Goal: Transaction & Acquisition: Download file/media

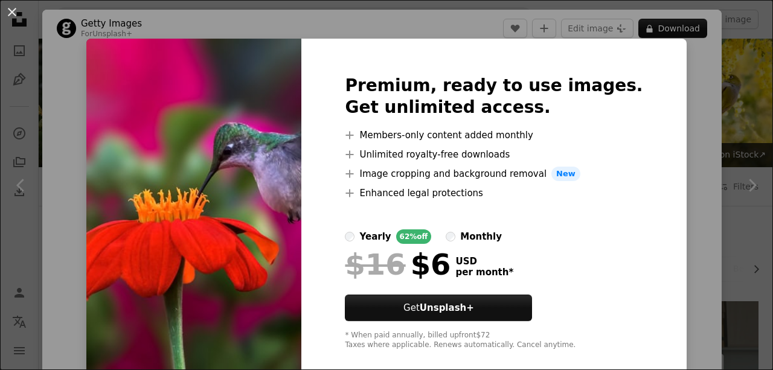
scroll to position [911, 0]
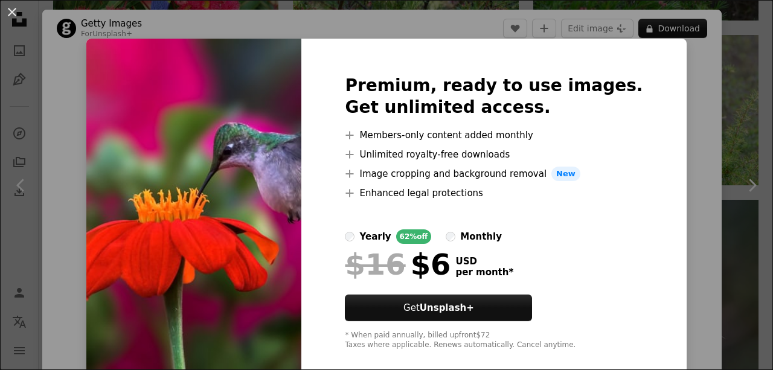
click at [705, 83] on div "An X shape Premium, ready to use images. Get unlimited access. A plus sign Memb…" at bounding box center [386, 185] width 773 height 370
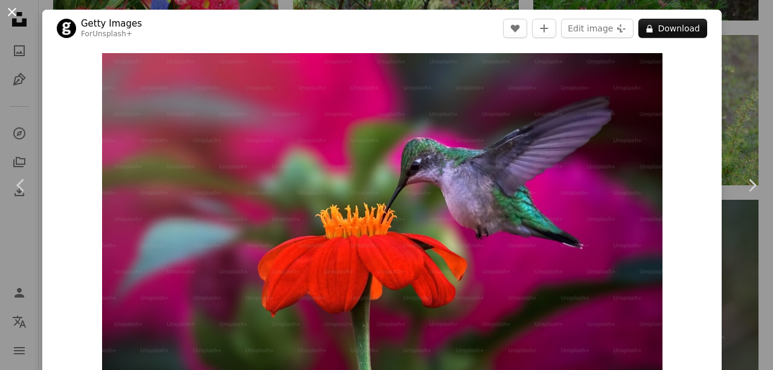
click at [10, 13] on button "An X shape" at bounding box center [12, 12] width 14 height 14
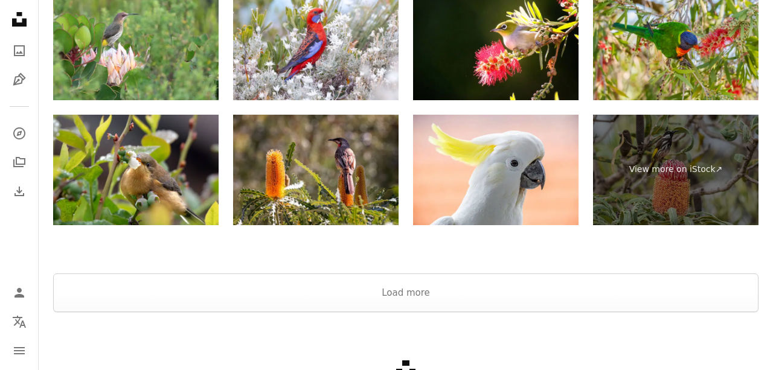
scroll to position [1960, 0]
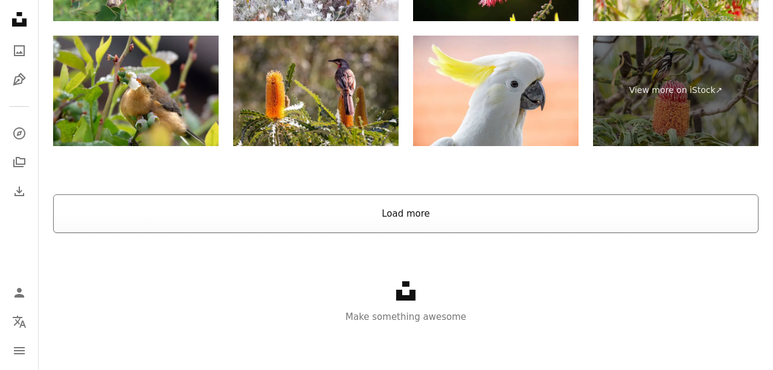
click at [405, 210] on button "Load more" at bounding box center [405, 213] width 705 height 39
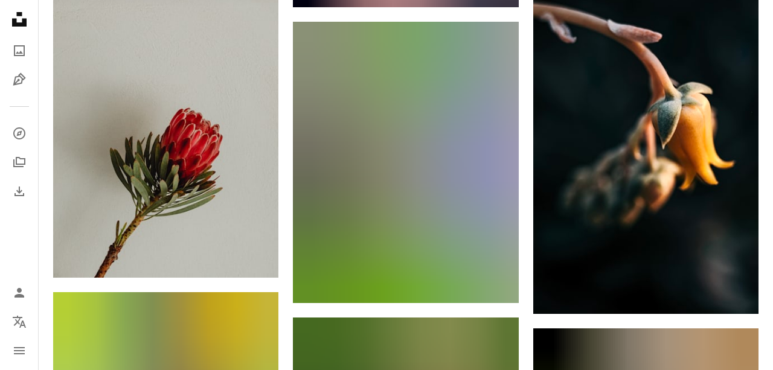
scroll to position [12026, 0]
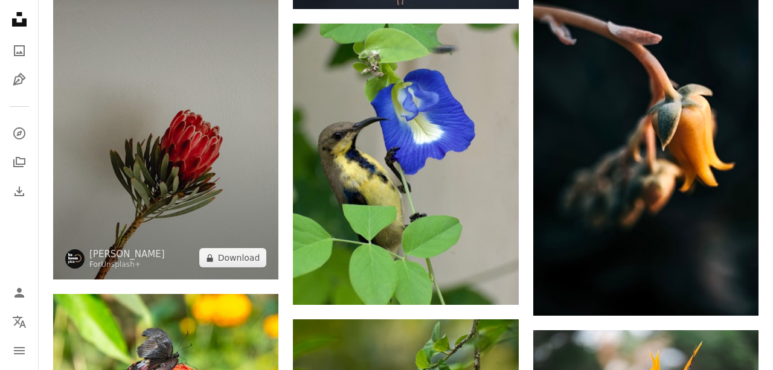
click at [171, 191] on img at bounding box center [165, 110] width 225 height 338
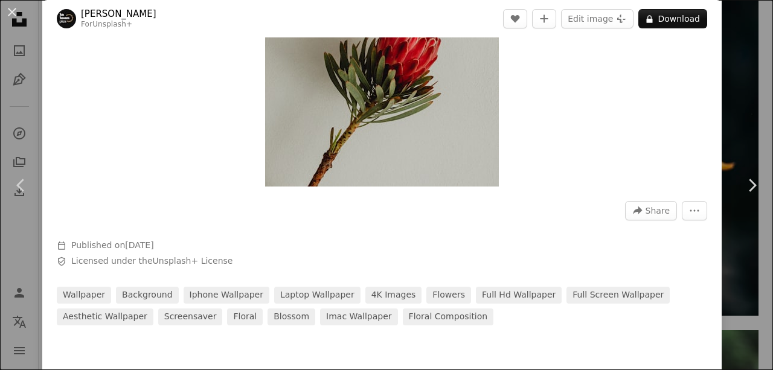
scroll to position [72, 0]
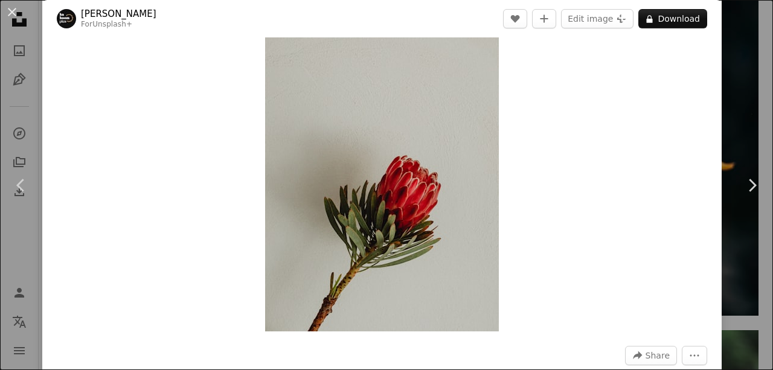
click at [414, 211] on img "Zoom in on this image" at bounding box center [382, 156] width 234 height 351
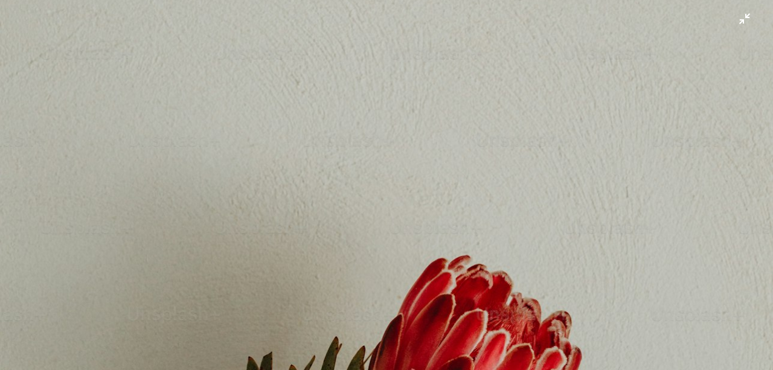
scroll to position [210, 0]
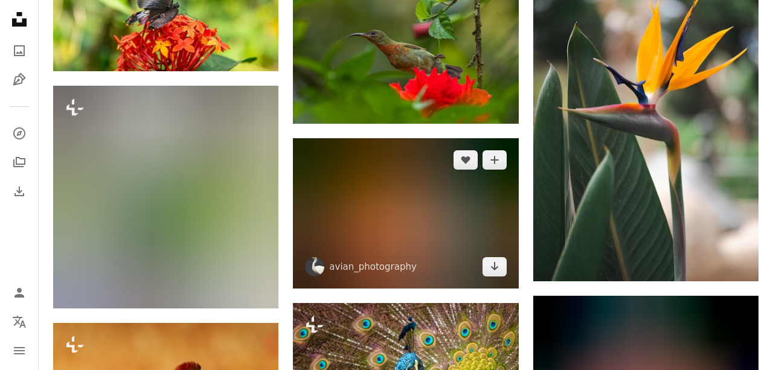
scroll to position [12376, 0]
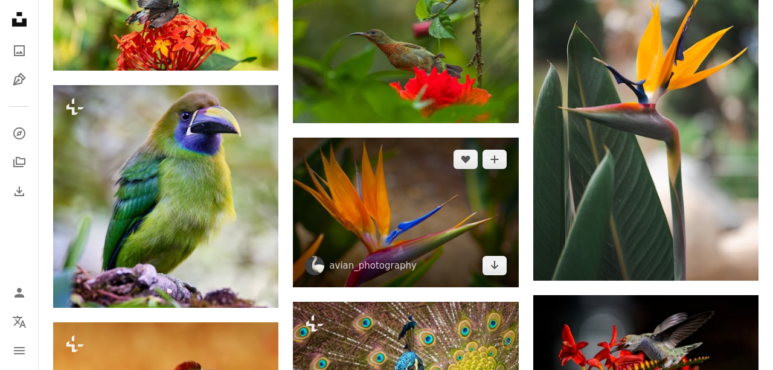
click at [387, 230] on img at bounding box center [405, 213] width 225 height 150
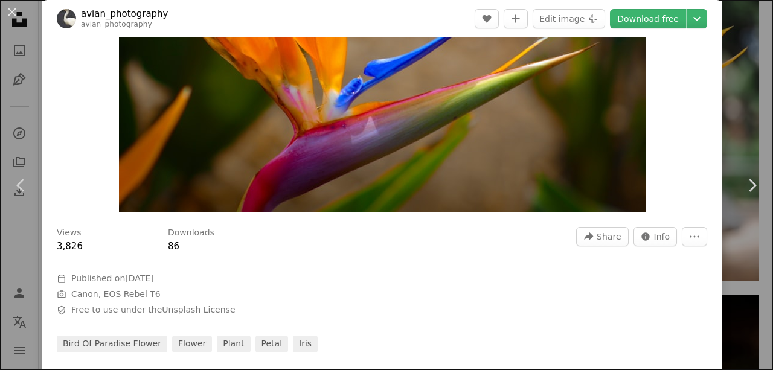
scroll to position [217, 0]
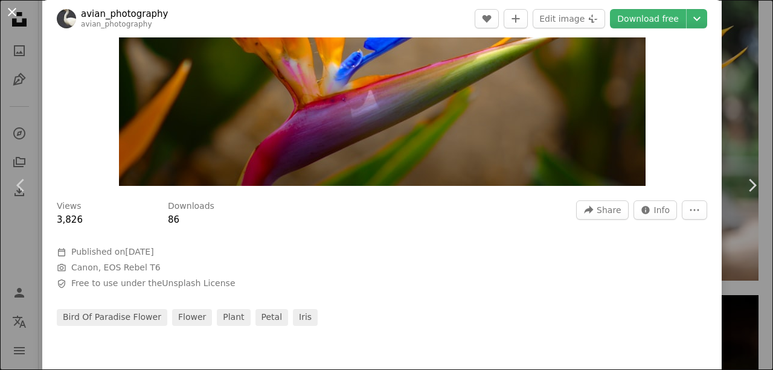
click at [13, 7] on button "An X shape" at bounding box center [12, 12] width 14 height 14
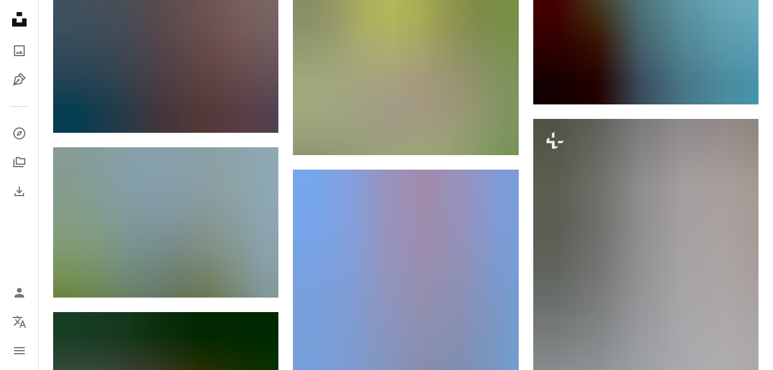
scroll to position [13917, 0]
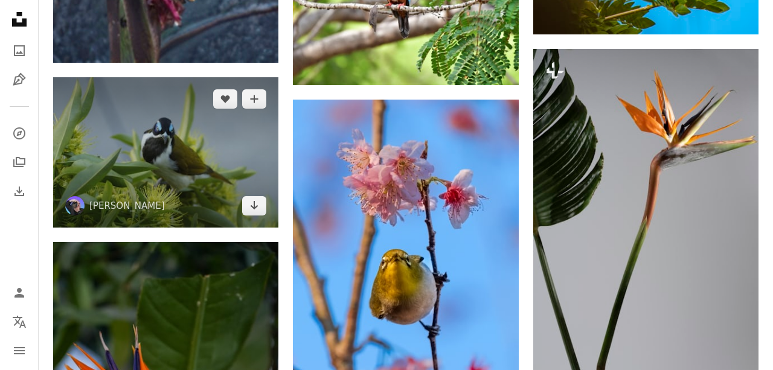
click at [156, 156] on img at bounding box center [165, 152] width 225 height 150
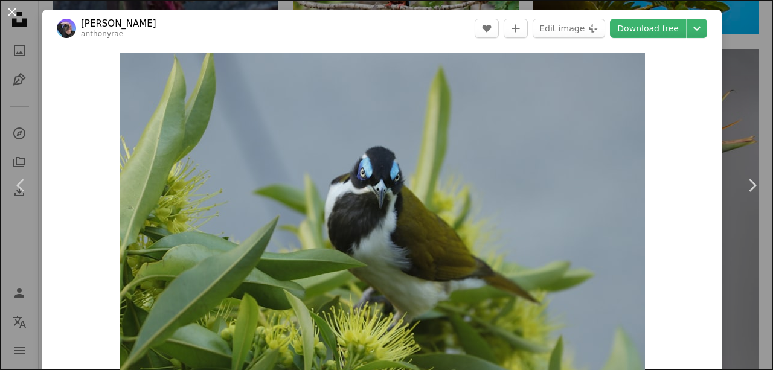
click at [11, 9] on button "An X shape" at bounding box center [12, 12] width 14 height 14
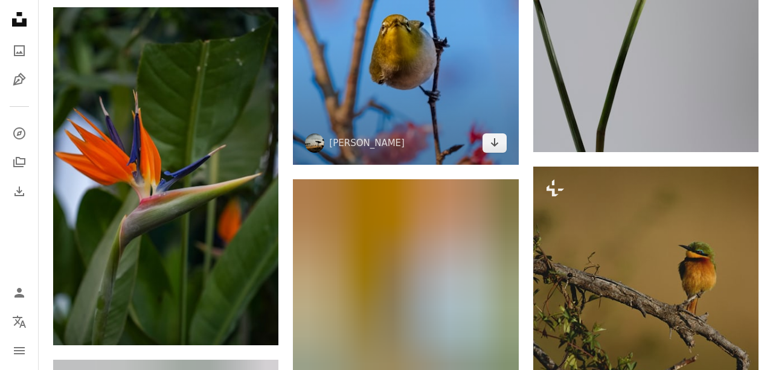
scroll to position [14197, 0]
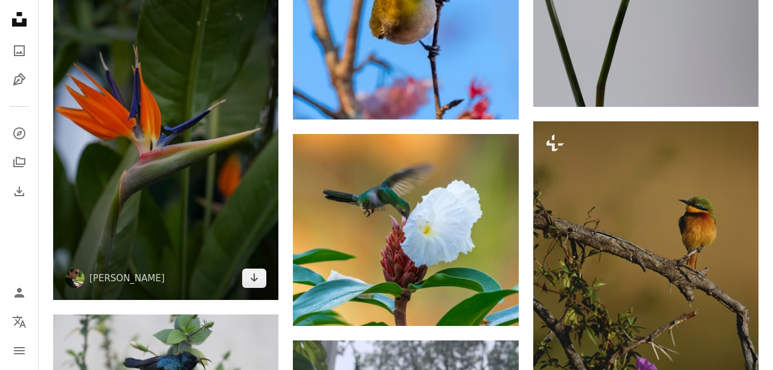
click at [152, 182] on img at bounding box center [165, 131] width 225 height 338
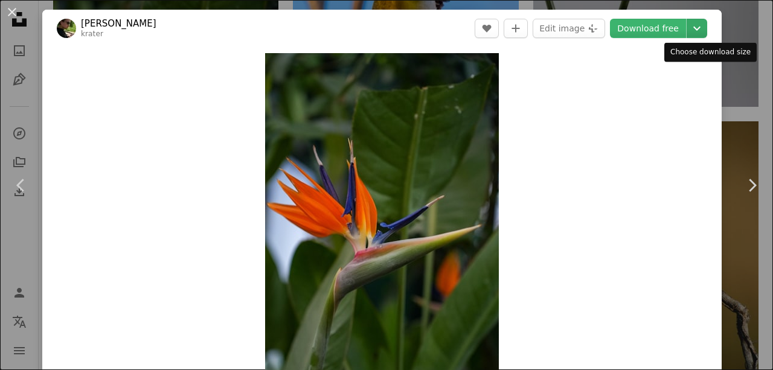
click at [707, 27] on icon "Chevron down" at bounding box center [696, 28] width 19 height 14
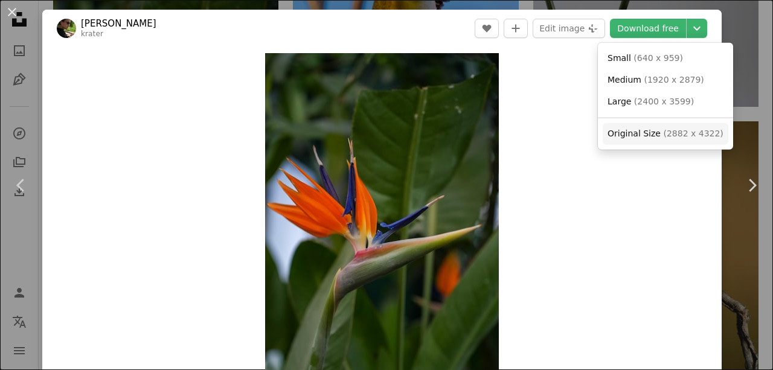
click at [671, 138] on span "( 2882 x 4322 )" at bounding box center [693, 134] width 60 height 10
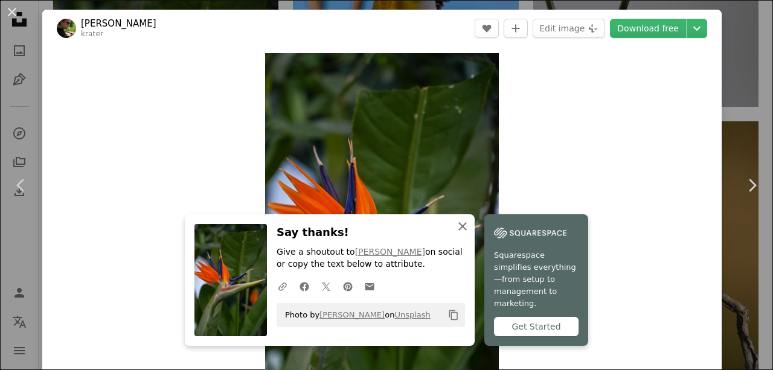
click at [469, 234] on icon "An X shape" at bounding box center [462, 226] width 14 height 14
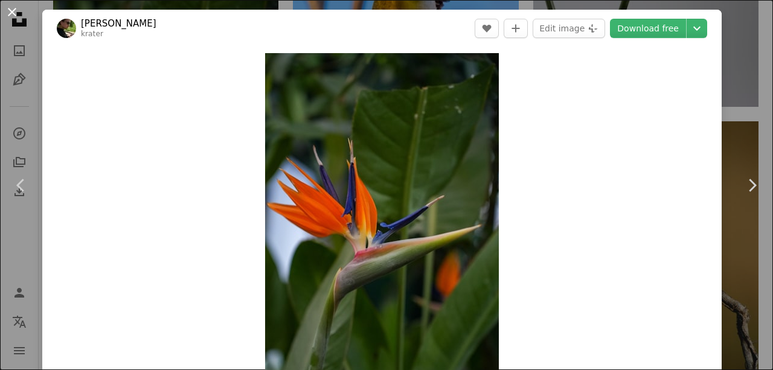
click at [10, 10] on button "An X shape" at bounding box center [12, 12] width 14 height 14
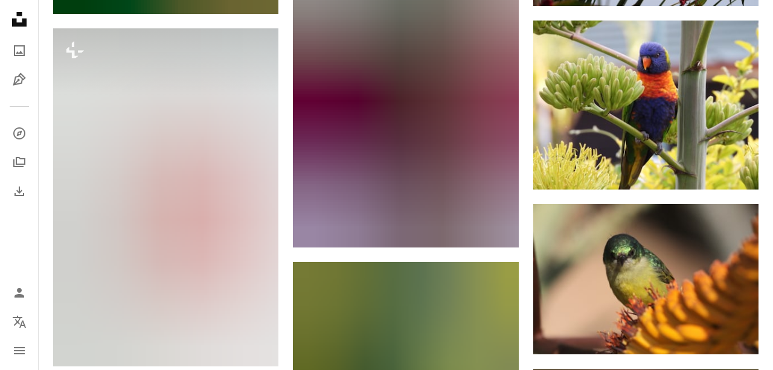
scroll to position [17630, 0]
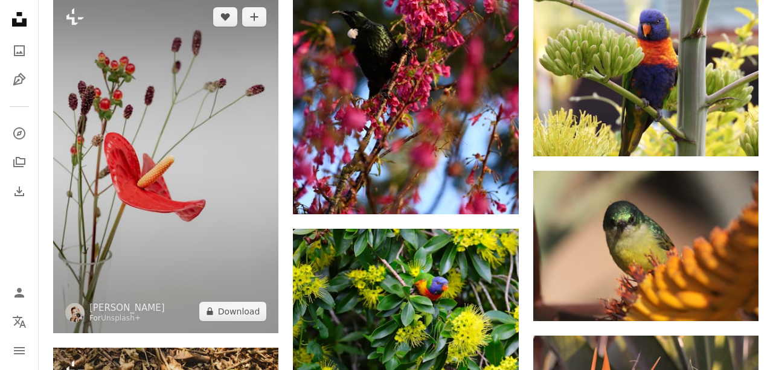
click at [132, 242] on img at bounding box center [165, 164] width 225 height 338
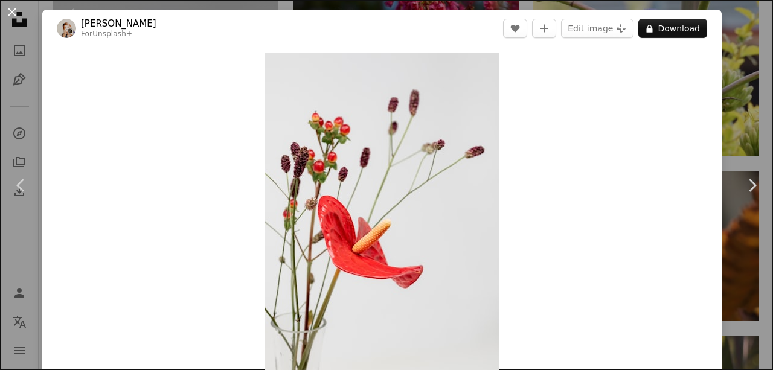
click at [9, 15] on button "An X shape" at bounding box center [12, 12] width 14 height 14
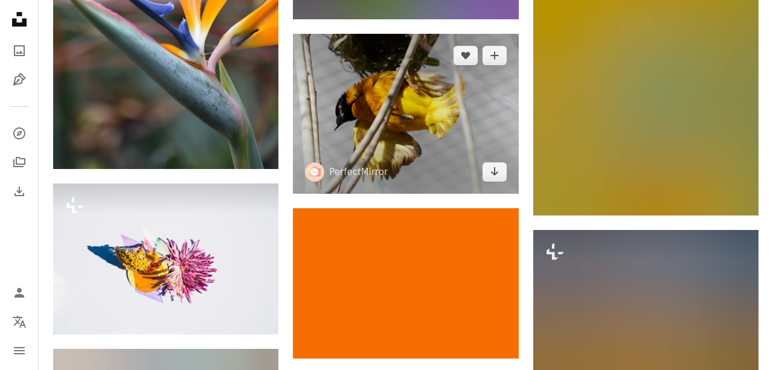
scroll to position [19171, 0]
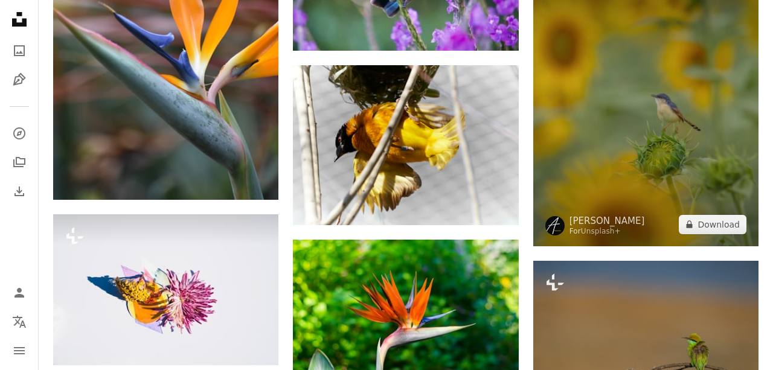
click at [665, 159] on img at bounding box center [645, 105] width 225 height 282
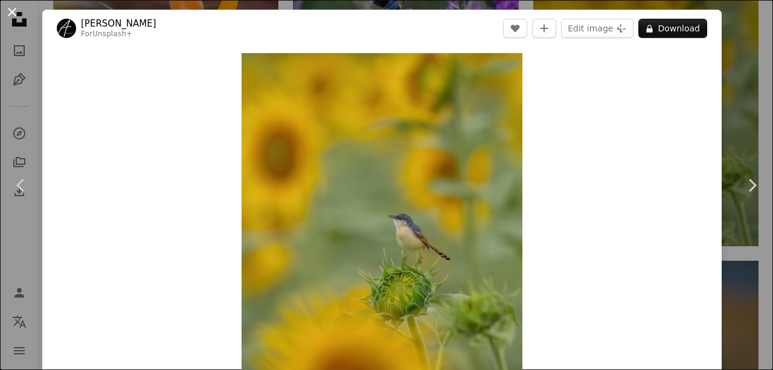
click at [10, 5] on button "An X shape" at bounding box center [12, 12] width 14 height 14
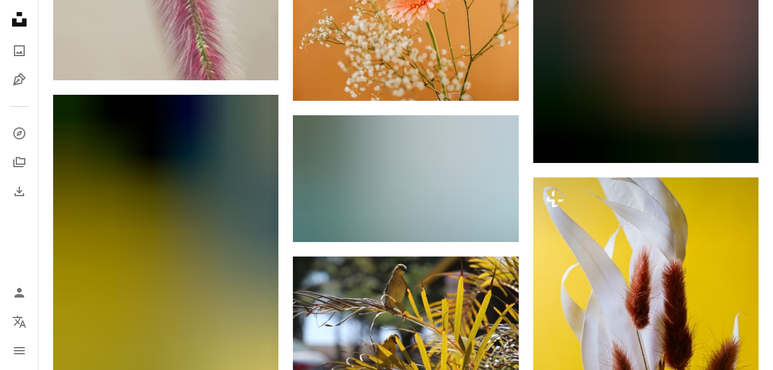
scroll to position [24776, 0]
